Goal: Information Seeking & Learning: Learn about a topic

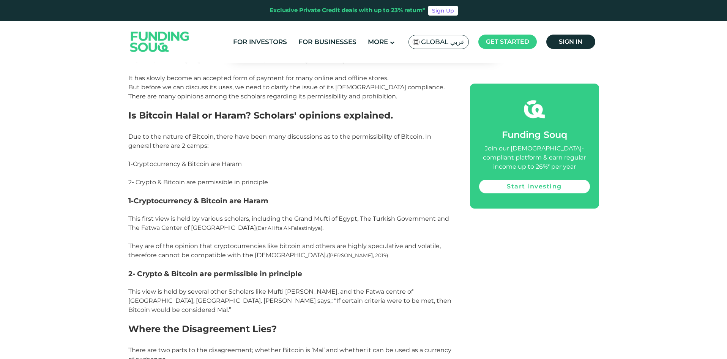
scroll to position [684, 0]
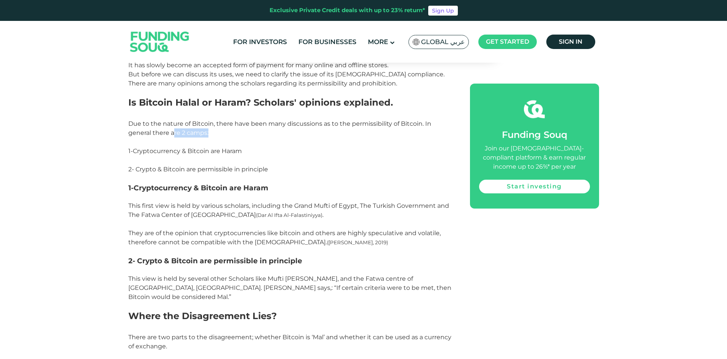
drag, startPoint x: 211, startPoint y: 136, endPoint x: 173, endPoint y: 136, distance: 38.0
click at [173, 136] on p "Due to the nature of Bitcoin, there have been many discussions as to the permis…" at bounding box center [290, 128] width 325 height 18
drag, startPoint x: 143, startPoint y: 152, endPoint x: 220, endPoint y: 152, distance: 76.7
click at [220, 152] on span "Cryptocurrency & Bitcoin are Haram" at bounding box center [187, 150] width 109 height 7
drag, startPoint x: 160, startPoint y: 172, endPoint x: 225, endPoint y: 172, distance: 64.9
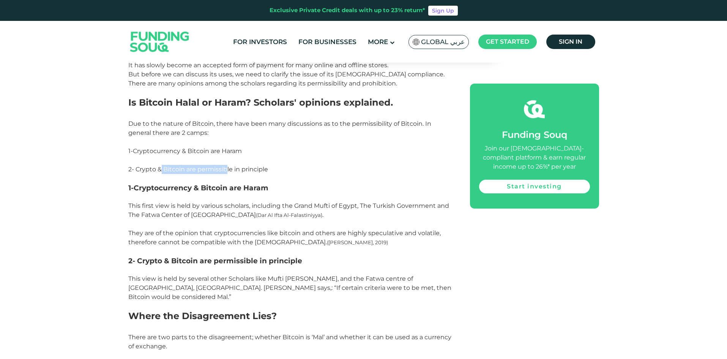
click at [225, 172] on span "2- Crypto & Bitcoin are permissible in principle" at bounding box center [198, 169] width 140 height 7
click at [193, 179] on p at bounding box center [290, 178] width 325 height 9
drag, startPoint x: 147, startPoint y: 149, endPoint x: 181, endPoint y: 149, distance: 33.8
click at [181, 149] on span "Cryptocurrency & Bitcoin are Haram" at bounding box center [187, 150] width 109 height 7
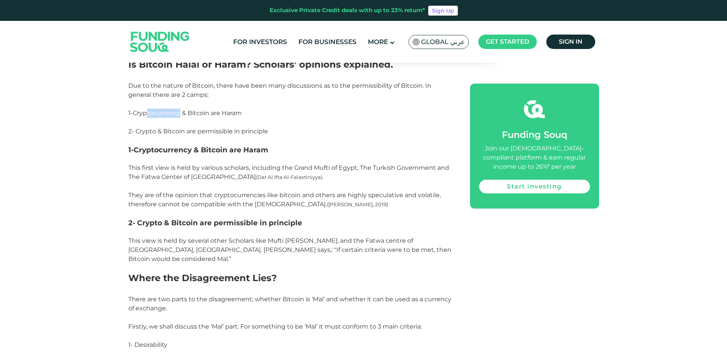
scroll to position [760, 0]
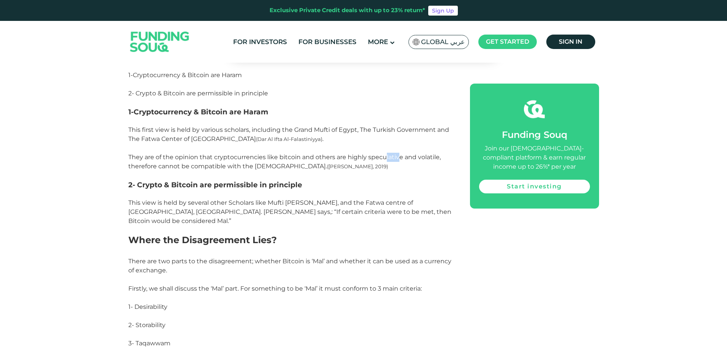
drag, startPoint x: 386, startPoint y: 160, endPoint x: 397, endPoint y: 160, distance: 10.6
click at [397, 160] on span "This first view is held by various scholars, including the Grand Mufti of Egypt…" at bounding box center [288, 148] width 321 height 44
click at [240, 163] on span "This first view is held by various scholars, including the Grand Mufti of Egypt…" at bounding box center [288, 148] width 321 height 44
drag, startPoint x: 277, startPoint y: 166, endPoint x: 253, endPoint y: 166, distance: 24.3
click at [253, 166] on span "This first view is held by various scholars, including the Grand Mufti of Egypt…" at bounding box center [288, 148] width 321 height 44
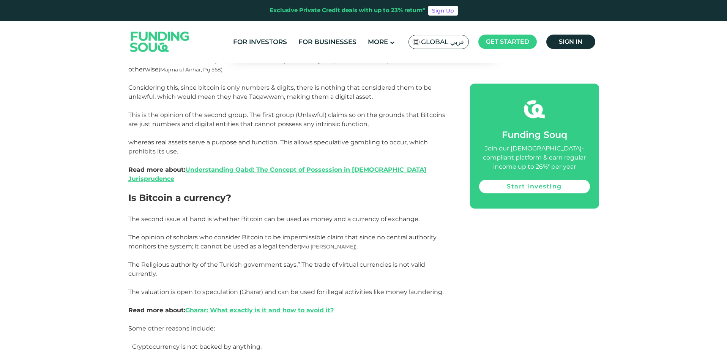
scroll to position [1139, 0]
